Goal: Information Seeking & Learning: Understand process/instructions

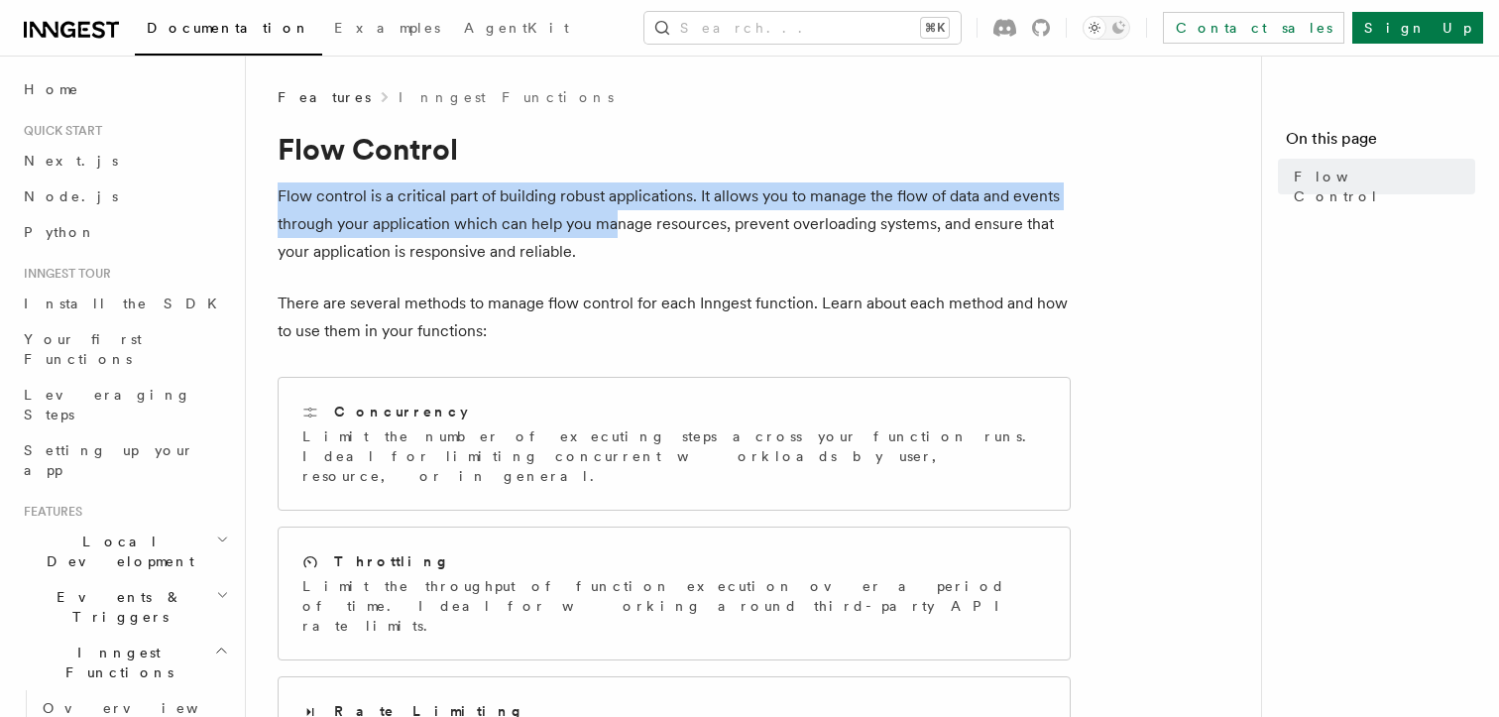
drag, startPoint x: 544, startPoint y: 153, endPoint x: 632, endPoint y: 250, distance: 131.2
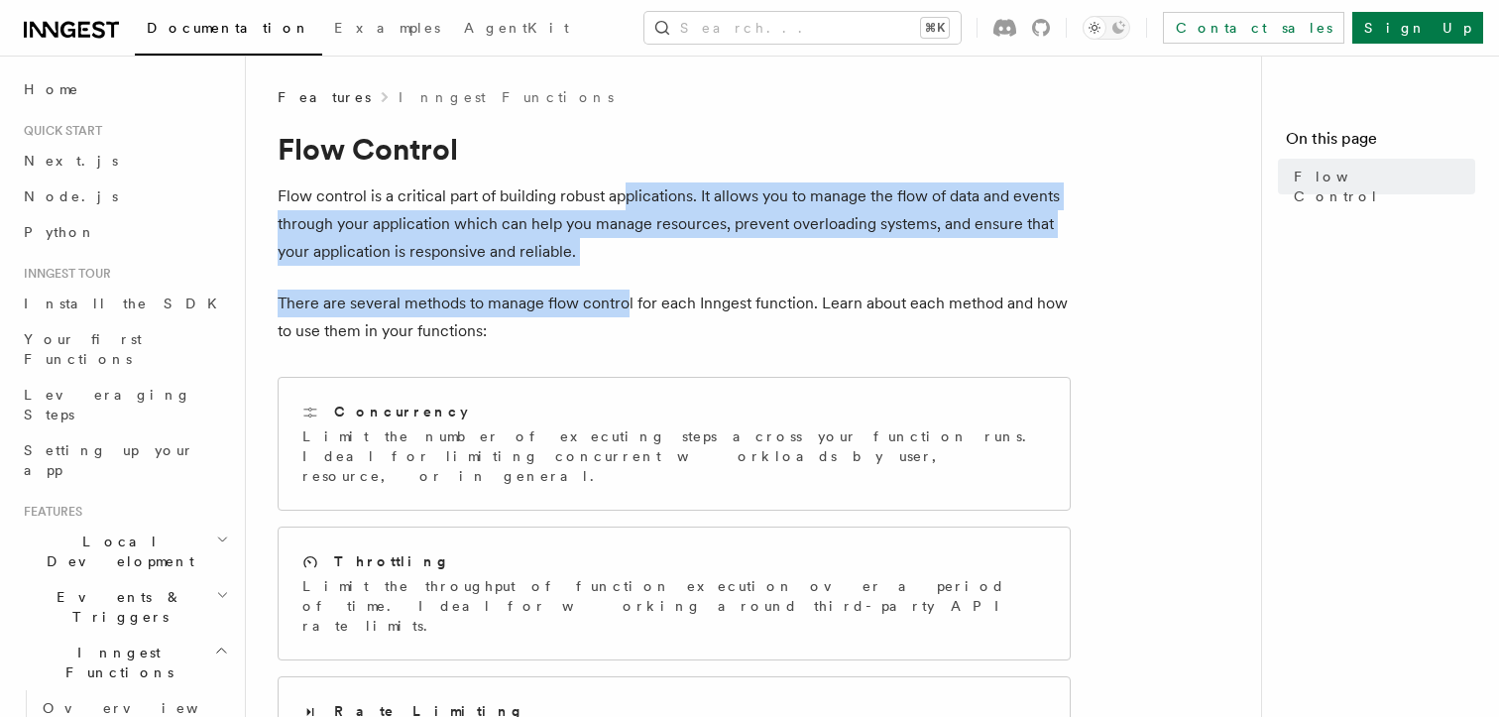
drag, startPoint x: 626, startPoint y: 292, endPoint x: 621, endPoint y: 177, distance: 115.1
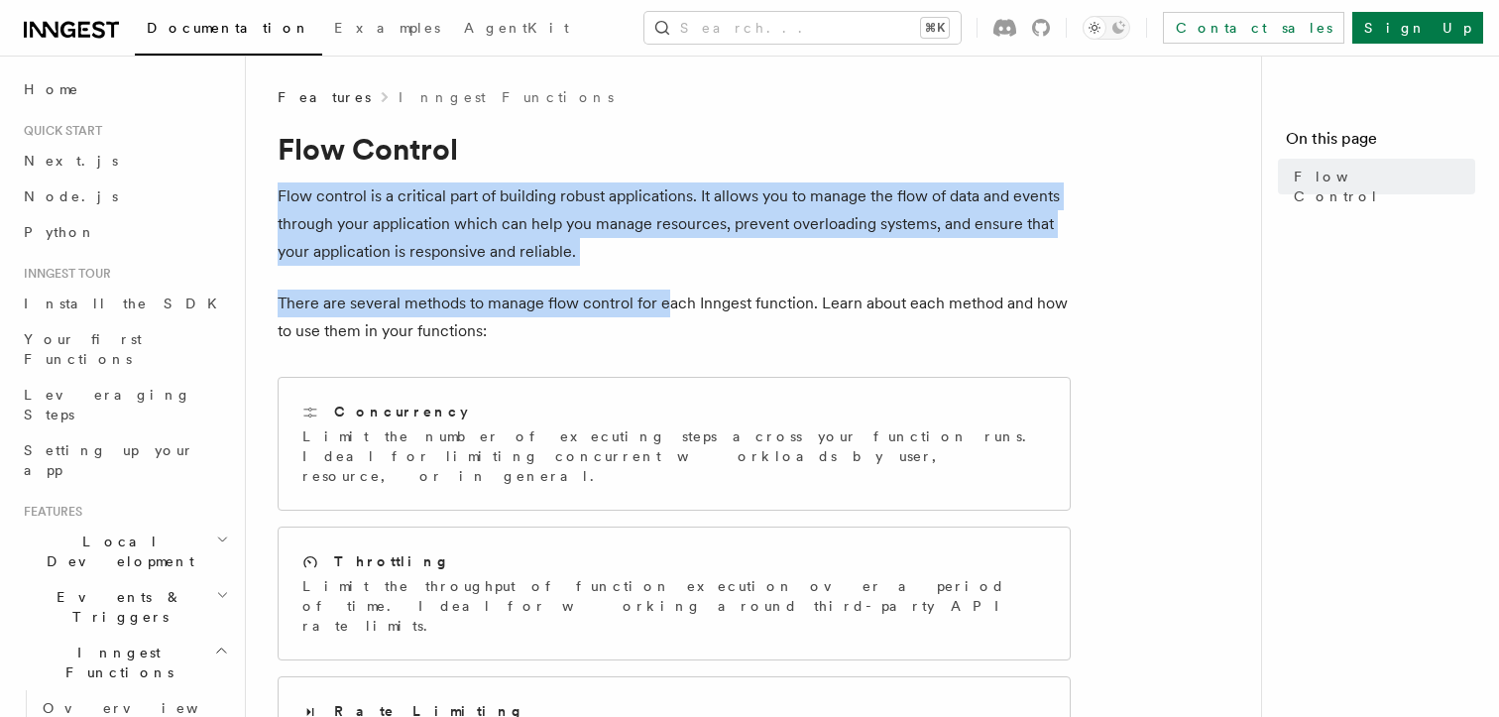
drag, startPoint x: 616, startPoint y: 160, endPoint x: 665, endPoint y: 314, distance: 162.1
click at [665, 314] on p "There are several methods to manage flow control for each Inngest function. Lea…" at bounding box center [674, 317] width 793 height 56
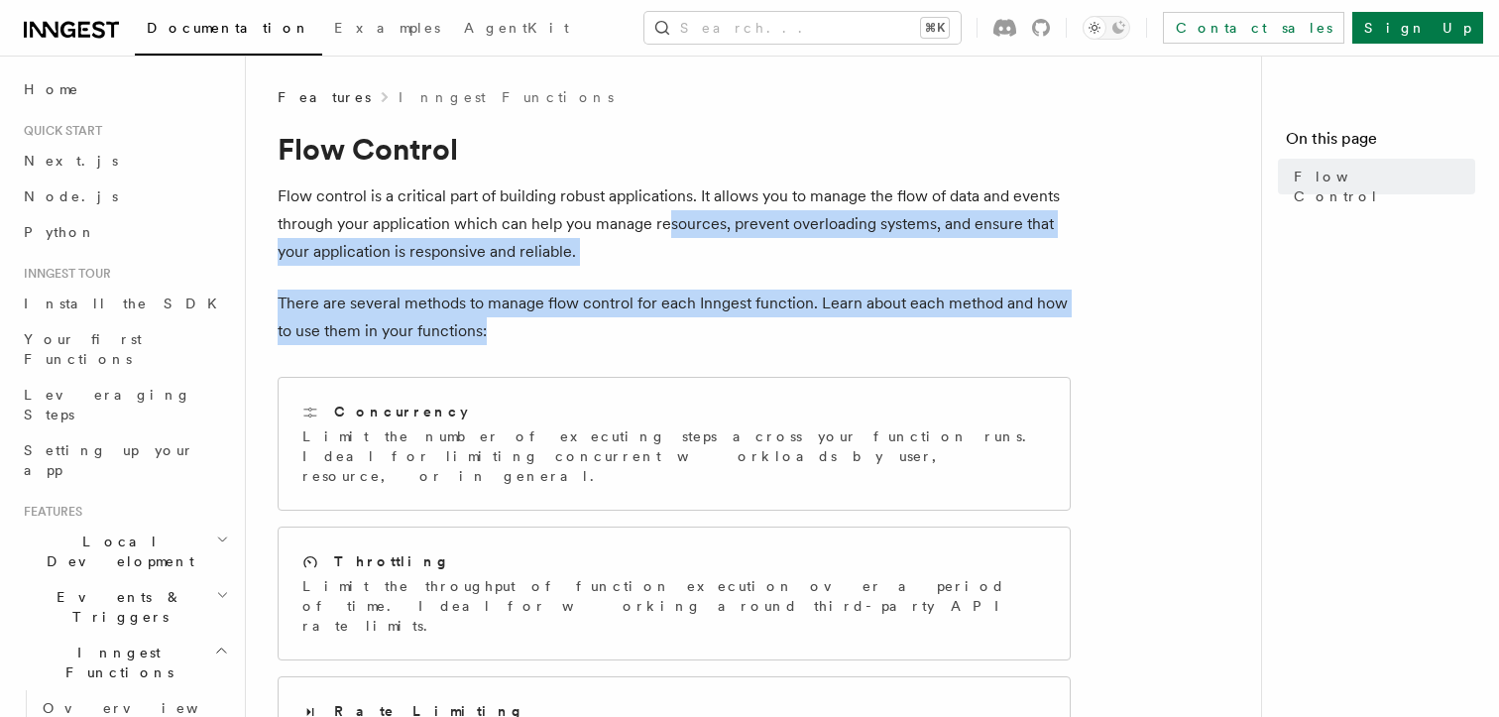
drag, startPoint x: 665, startPoint y: 330, endPoint x: 665, endPoint y: 198, distance: 131.8
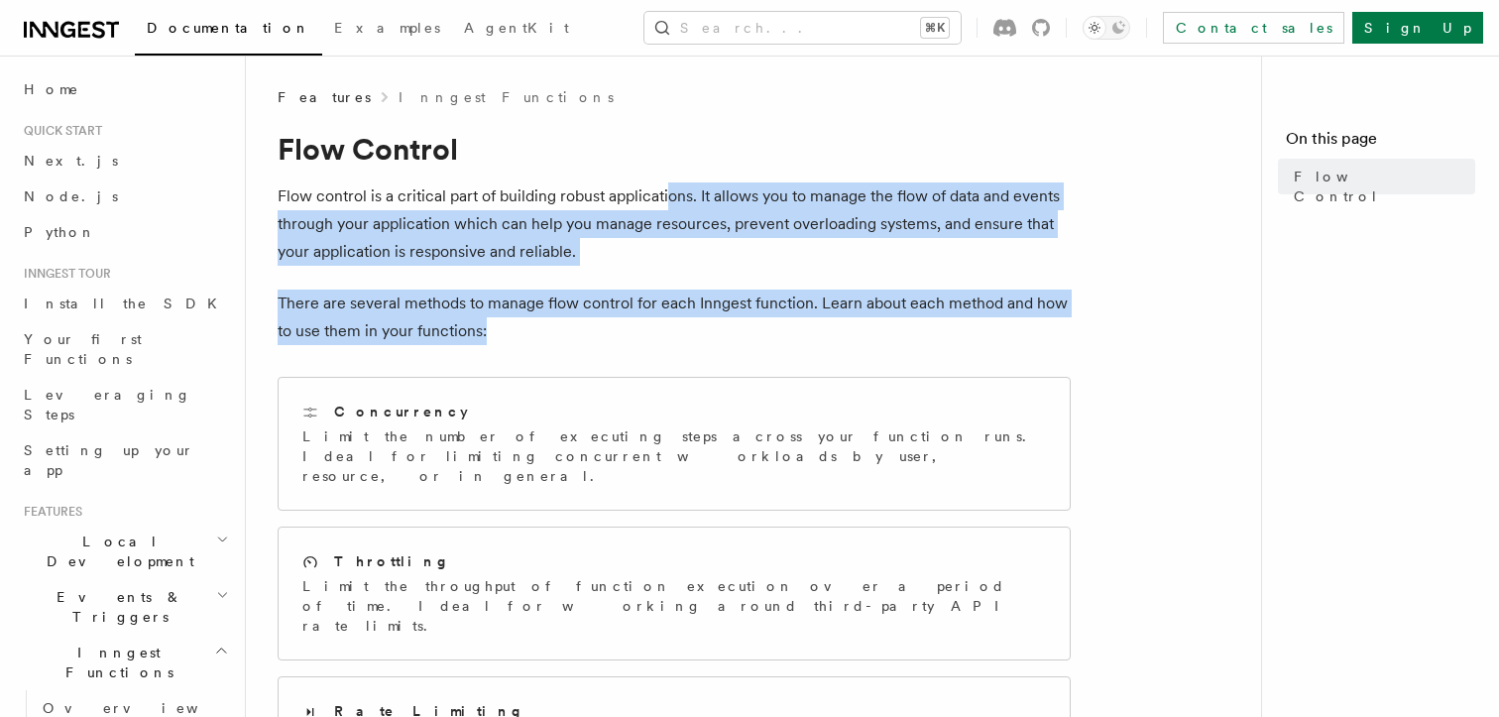
click at [665, 198] on p "Flow control is a critical part of building robust applications. It allows you …" at bounding box center [674, 223] width 793 height 83
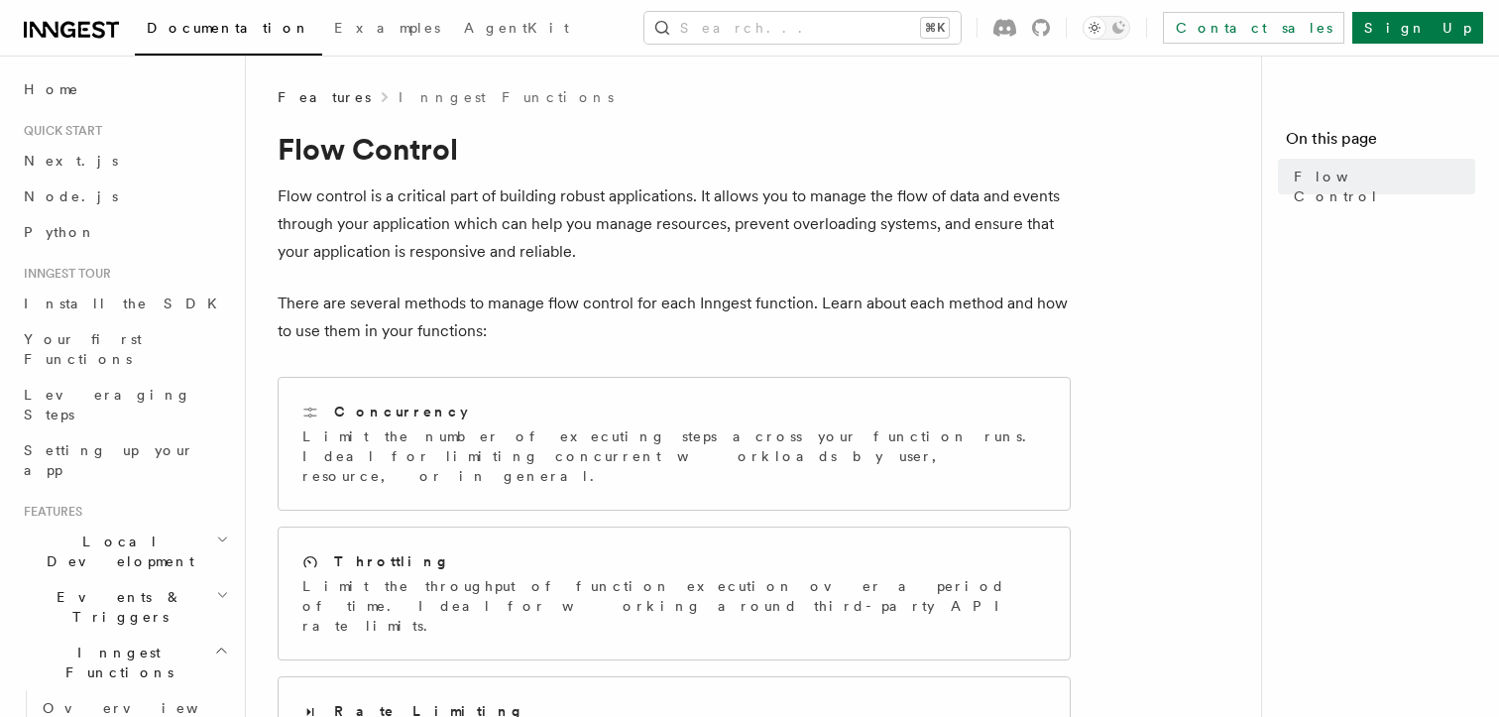
click at [87, 26] on icon at bounding box center [71, 30] width 95 height 24
